Goal: Transaction & Acquisition: Purchase product/service

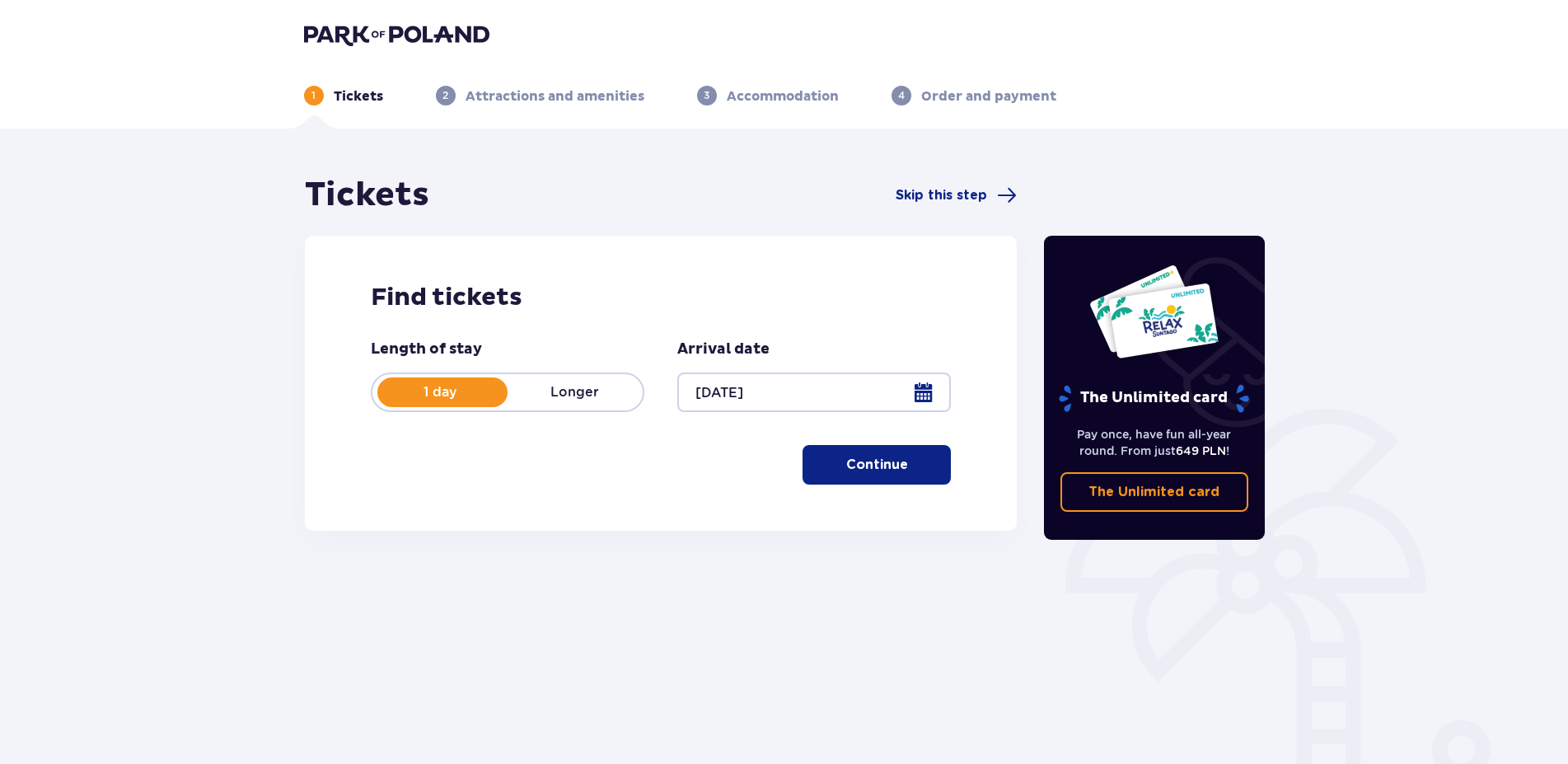
click at [885, 465] on p "Continue" at bounding box center [877, 465] width 62 height 18
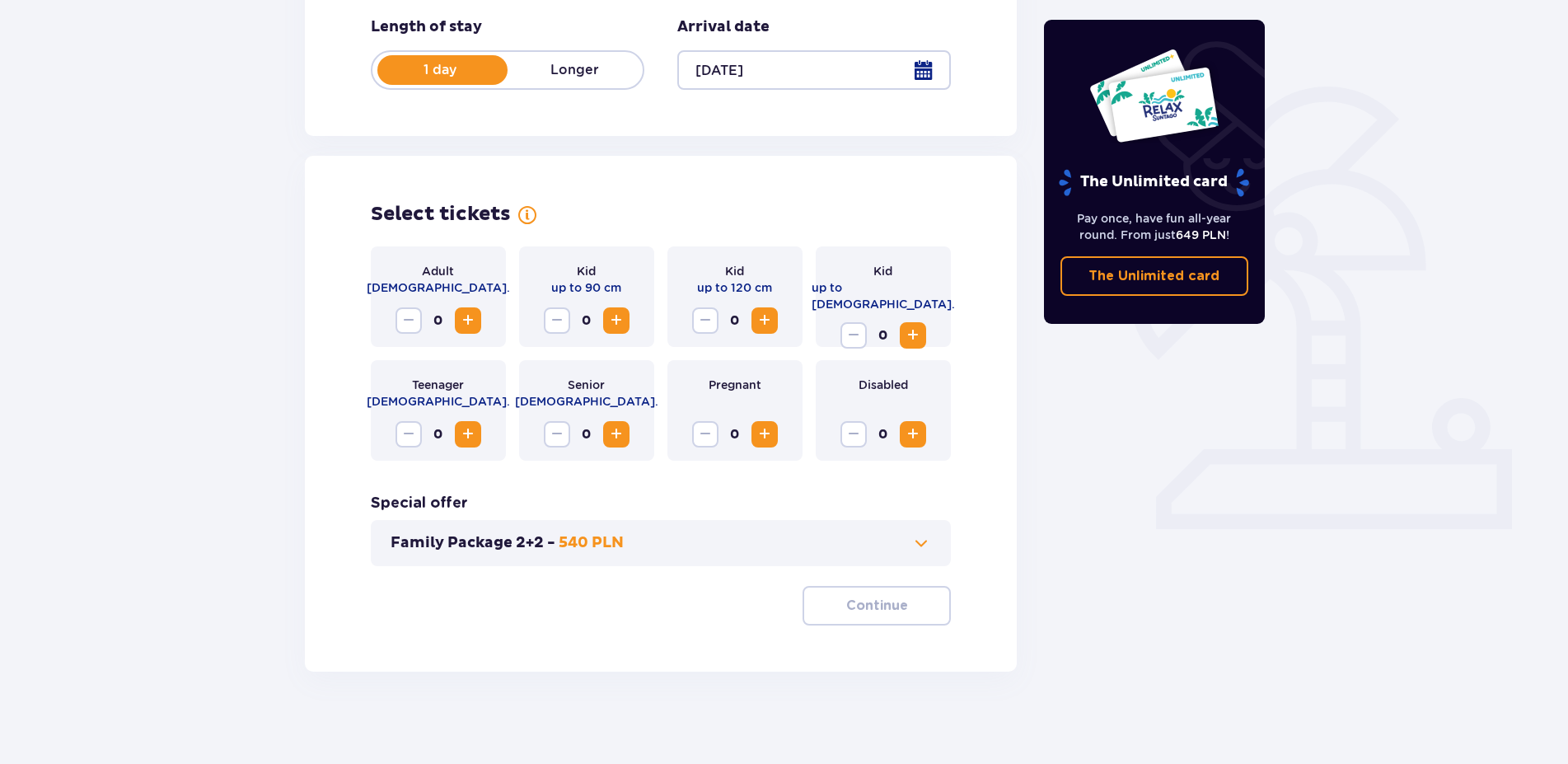
scroll to position [329, 0]
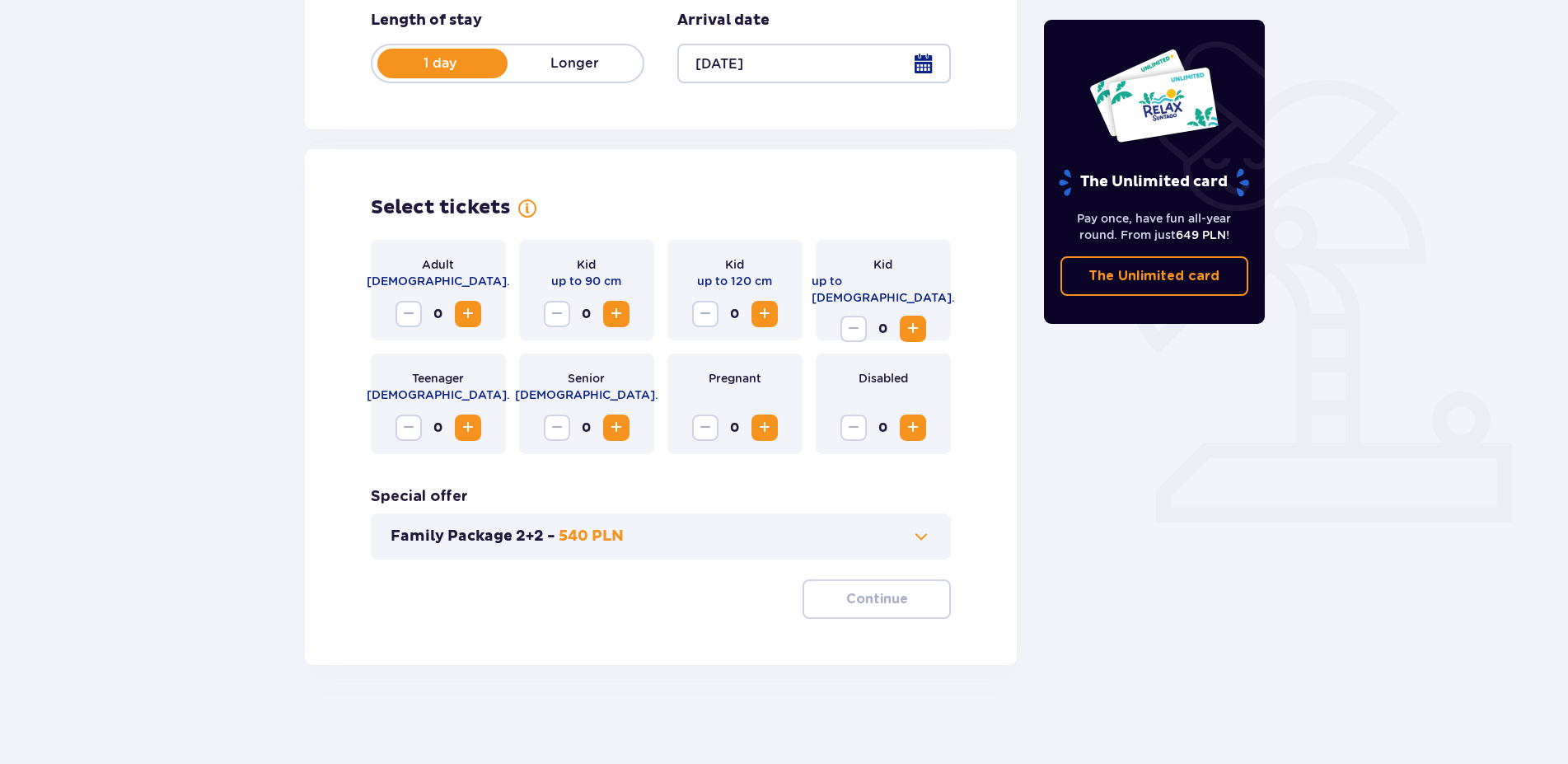
click at [473, 316] on span "Increase" at bounding box center [468, 314] width 20 height 20
click at [743, 282] on p "up to 120 cm" at bounding box center [735, 281] width 75 height 16
drag, startPoint x: 696, startPoint y: 281, endPoint x: 785, endPoint y: 279, distance: 89.0
click at [785, 279] on div "Kid up to 120 cm 0" at bounding box center [735, 290] width 135 height 101
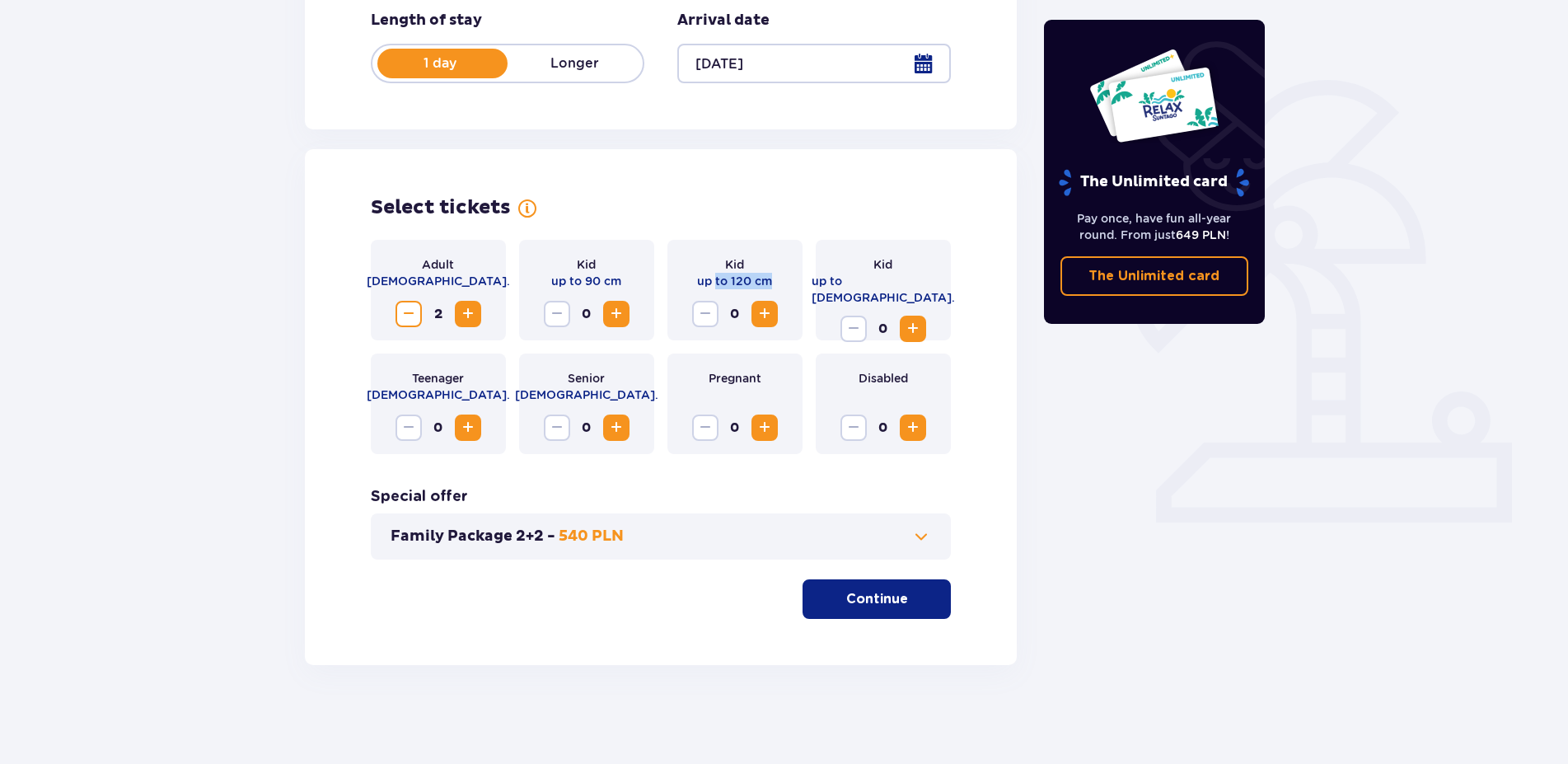
drag, startPoint x: 774, startPoint y: 281, endPoint x: 716, endPoint y: 286, distance: 58.2
click at [716, 286] on div "Kid up to 120 cm 0" at bounding box center [735, 290] width 135 height 101
click at [910, 319] on span "Increase" at bounding box center [913, 329] width 20 height 20
click at [928, 545] on span at bounding box center [922, 537] width 20 height 20
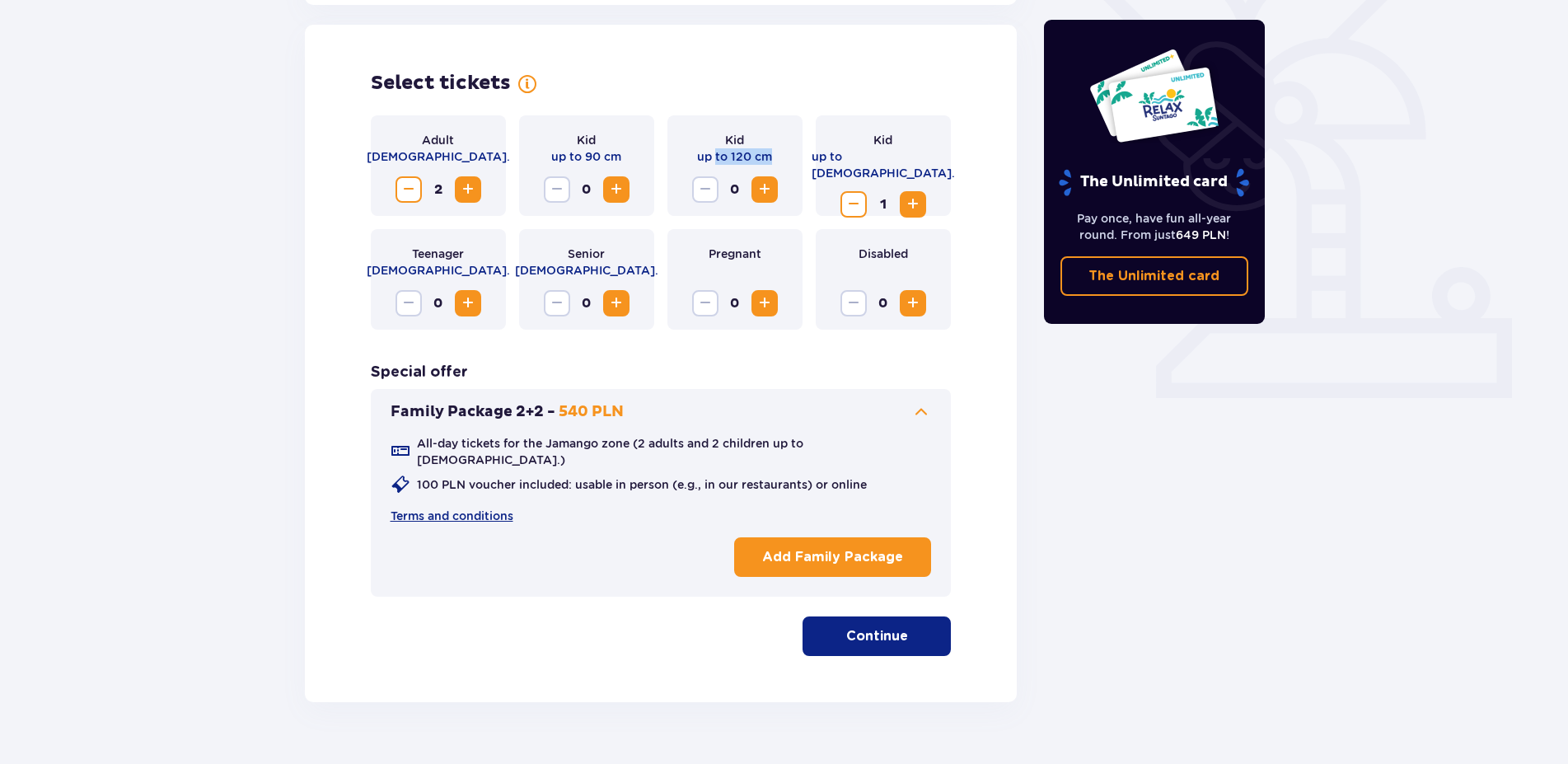
scroll to position [459, 0]
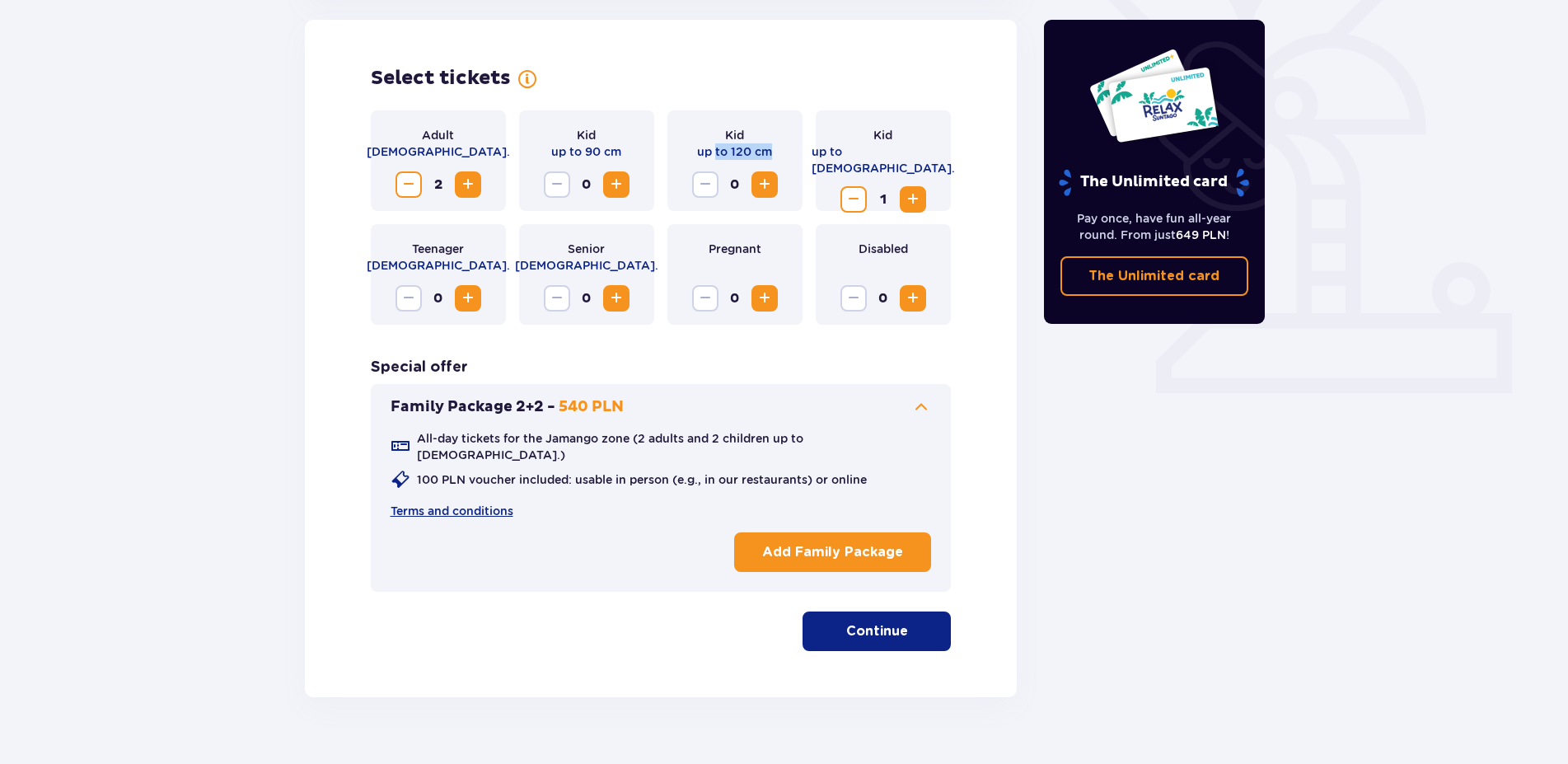
click at [874, 622] on p "Continue" at bounding box center [877, 631] width 62 height 18
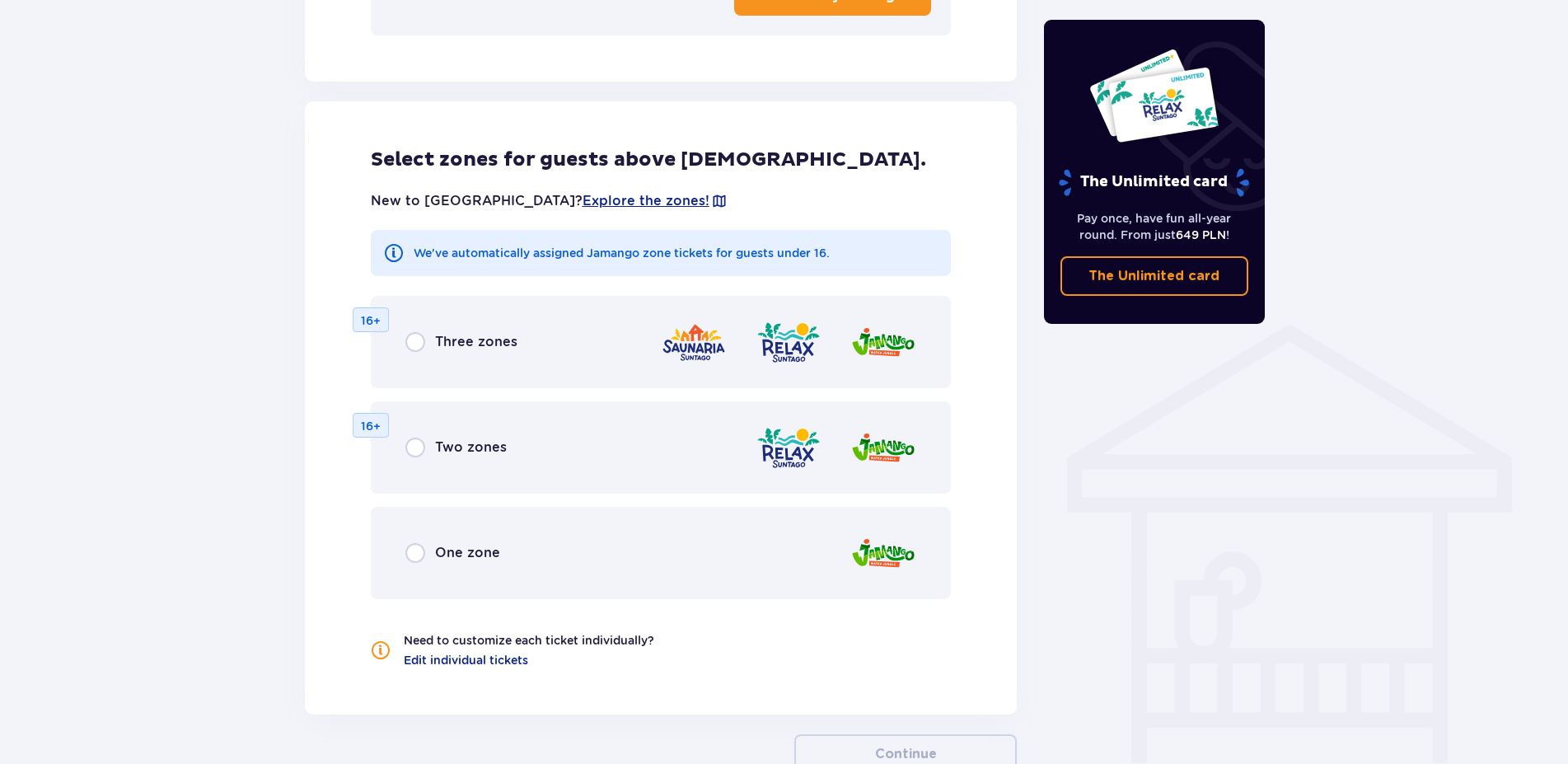
scroll to position [1064, 0]
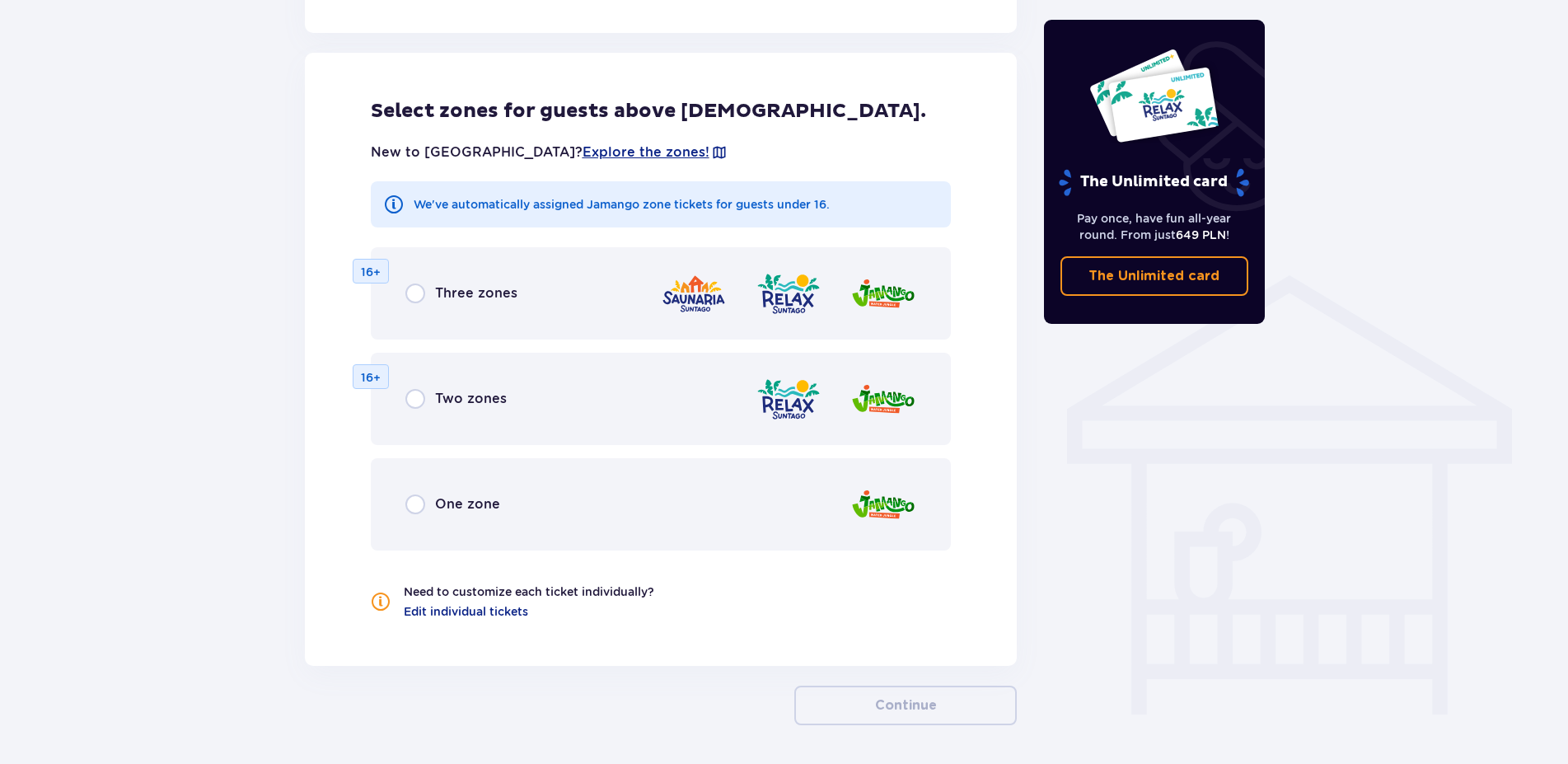
click at [459, 284] on p "Three zones" at bounding box center [476, 293] width 83 height 18
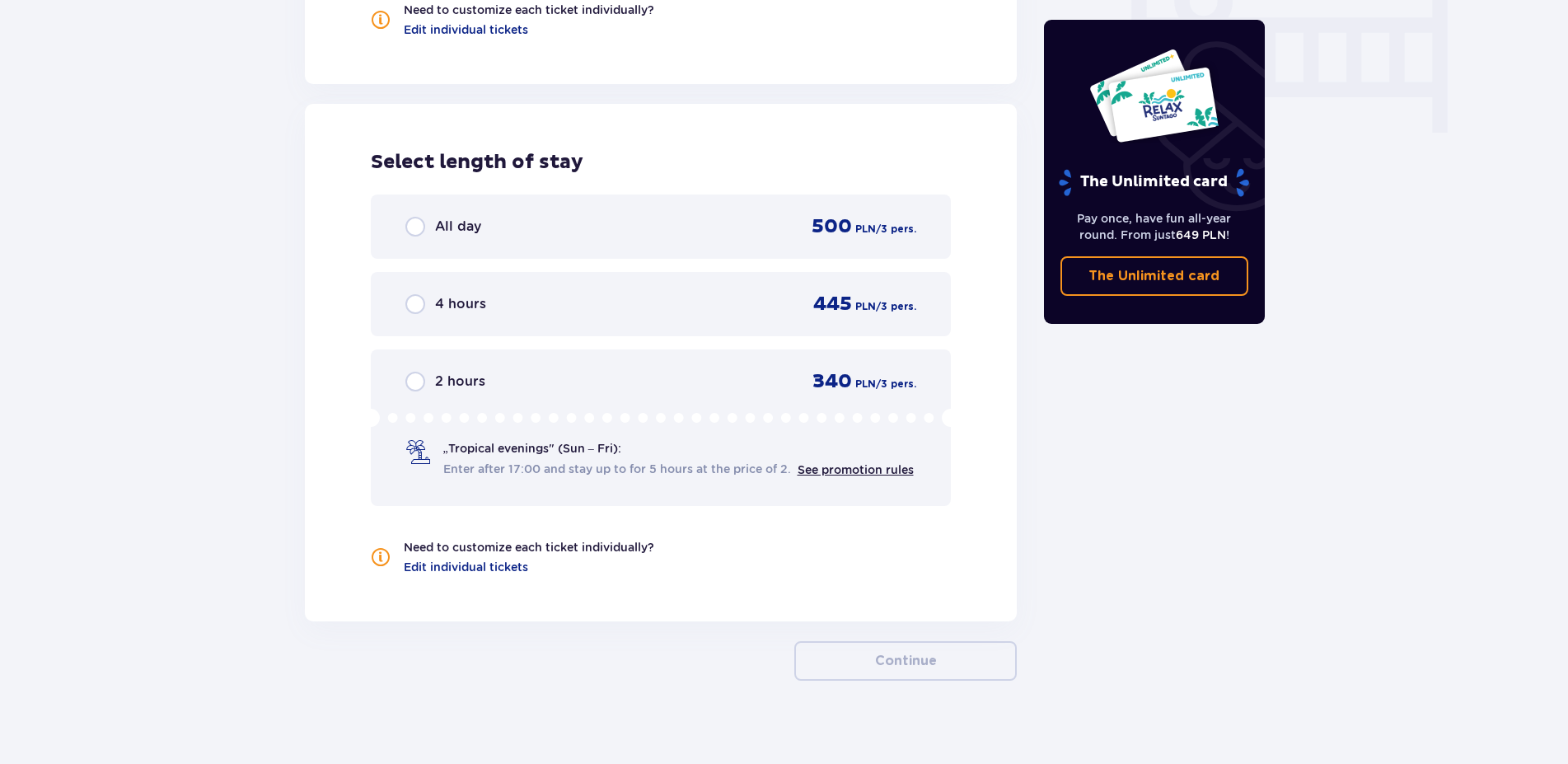
scroll to position [1648, 0]
click at [598, 223] on div "All day 500 PLN / 3 pers." at bounding box center [661, 223] width 512 height 25
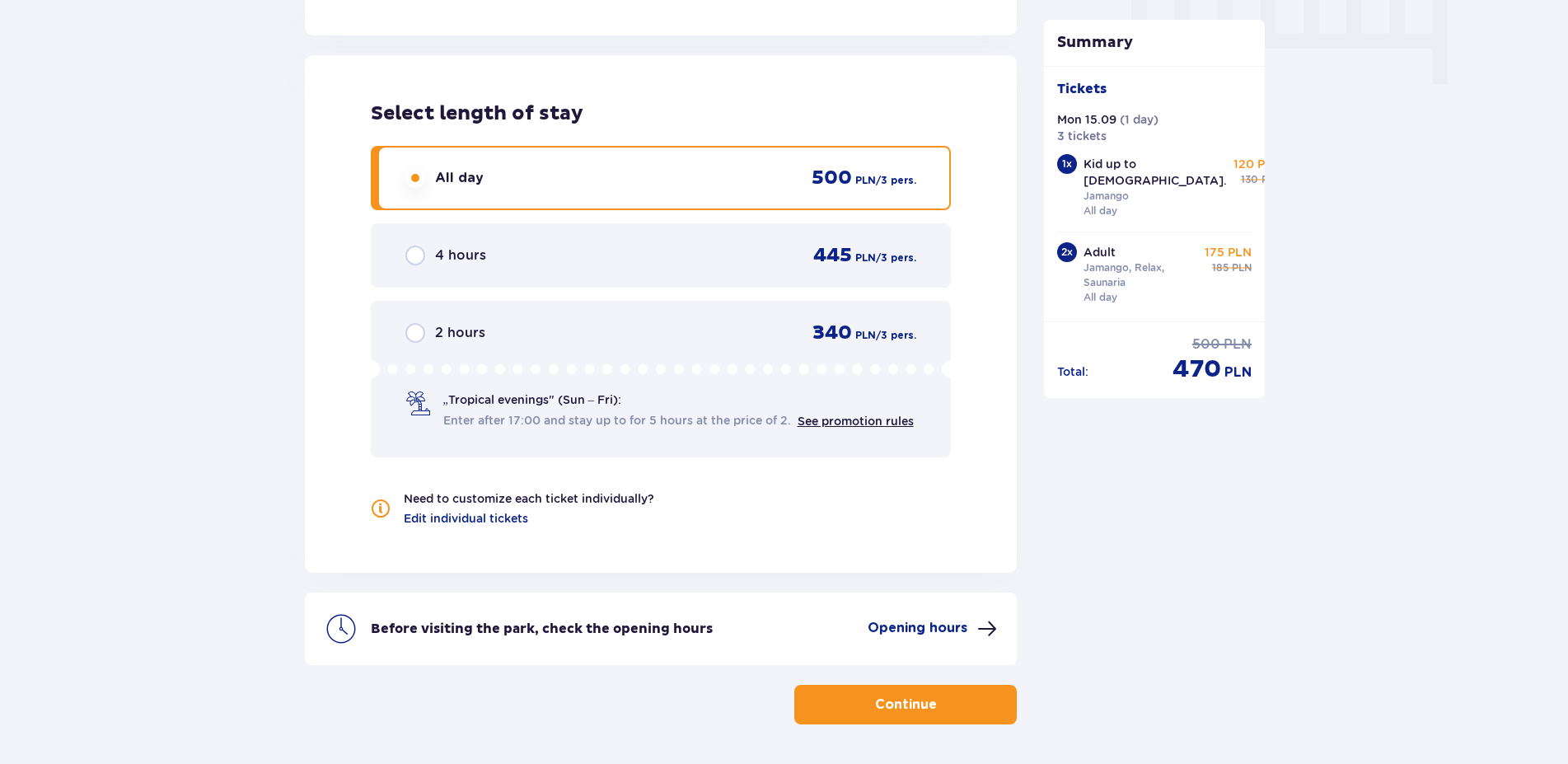
scroll to position [1731, 0]
